Goal: Transaction & Acquisition: Purchase product/service

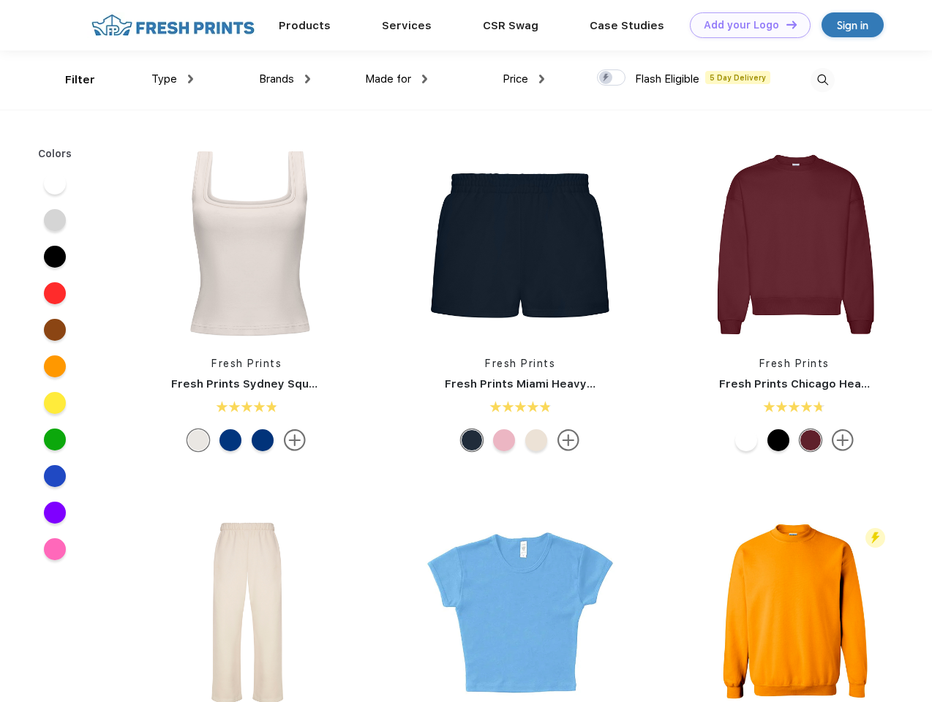
click at [744, 25] on link "Add your Logo Design Tool" at bounding box center [750, 25] width 121 height 26
click at [0, 0] on div "Design Tool" at bounding box center [0, 0] width 0 height 0
click at [785, 24] on link "Add your Logo Design Tool" at bounding box center [750, 25] width 121 height 26
click at [70, 80] on div "Filter" at bounding box center [80, 80] width 30 height 17
click at [173, 79] on span "Type" at bounding box center [164, 78] width 26 height 13
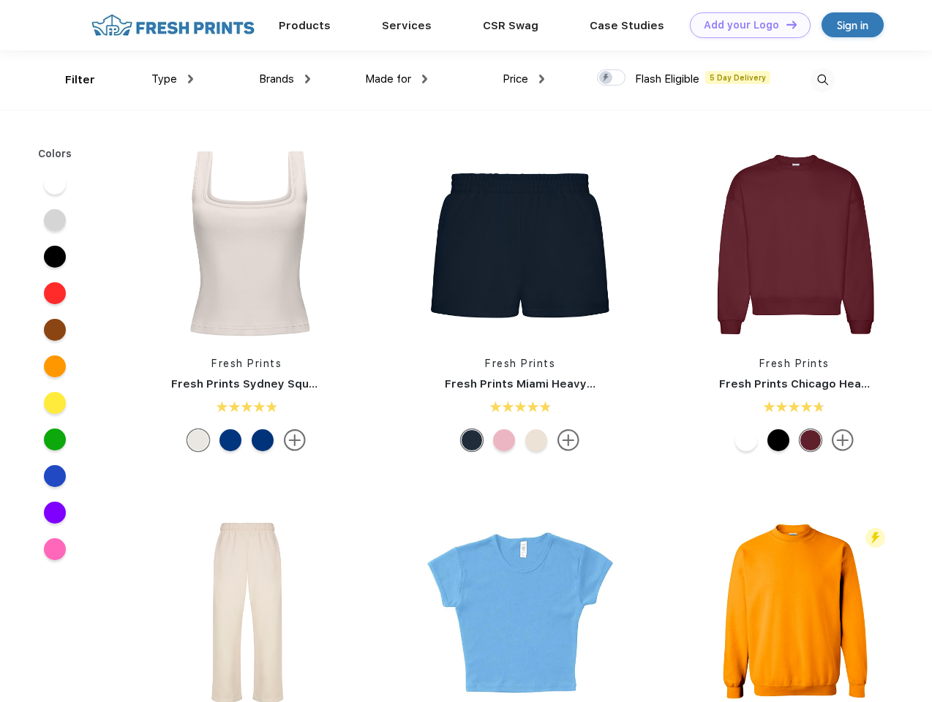
click at [284, 79] on span "Brands" at bounding box center [276, 78] width 35 height 13
click at [396, 79] on span "Made for" at bounding box center [388, 78] width 46 height 13
click at [524, 79] on span "Price" at bounding box center [515, 78] width 26 height 13
click at [611, 78] on div at bounding box center [611, 77] width 29 height 16
click at [606, 78] on input "checkbox" at bounding box center [602, 74] width 10 height 10
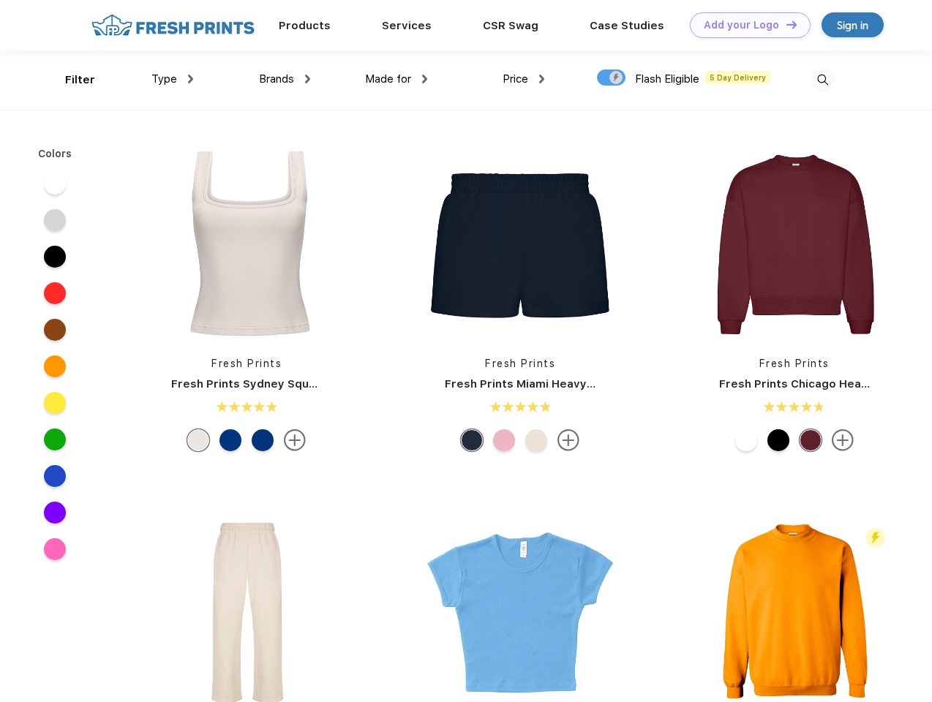
click at [822, 80] on img at bounding box center [822, 80] width 24 height 24
